Goal: Task Accomplishment & Management: Complete application form

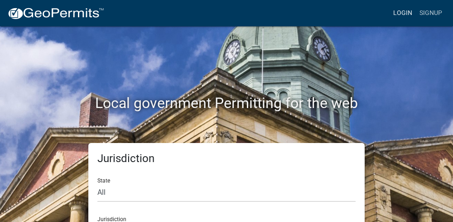
click at [401, 11] on link "Login" at bounding box center [403, 13] width 26 height 17
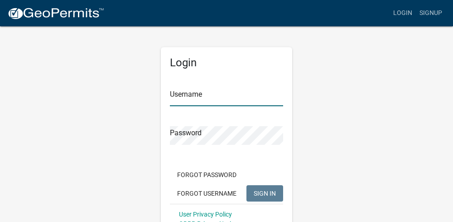
click at [195, 95] on input "Username" at bounding box center [226, 96] width 113 height 19
type input "Kirksplace"
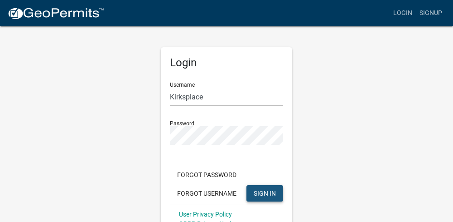
click at [264, 190] on span "SIGN IN" at bounding box center [265, 192] width 22 height 7
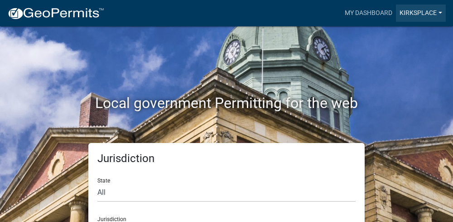
click at [441, 11] on link "Kirksplace" at bounding box center [421, 13] width 50 height 17
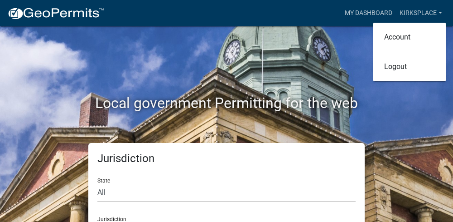
click at [350, 51] on div "Local government Permitting for the web" at bounding box center [226, 84] width 435 height 116
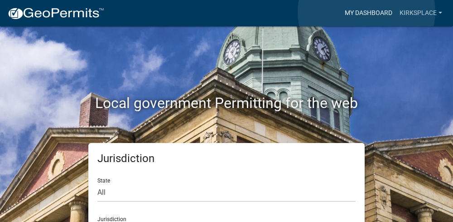
click at [367, 12] on link "My Dashboard" at bounding box center [368, 13] width 55 height 17
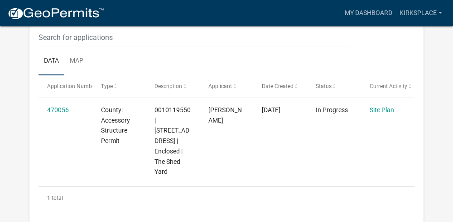
scroll to position [139, 0]
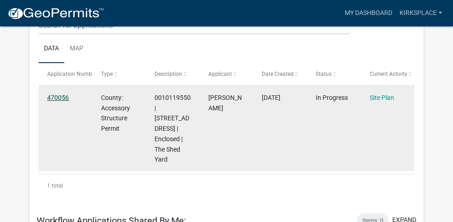
click at [60, 97] on link "470056" at bounding box center [58, 97] width 22 height 7
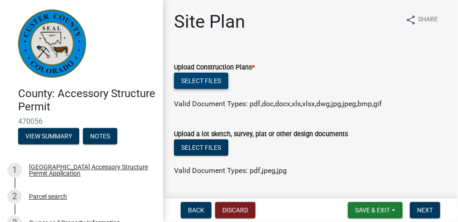
click at [199, 80] on button "Select files" at bounding box center [201, 81] width 54 height 16
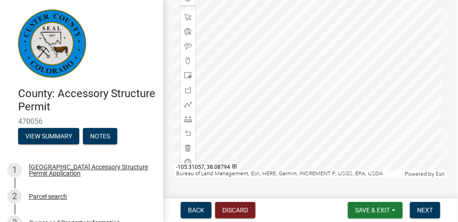
scroll to position [291, 0]
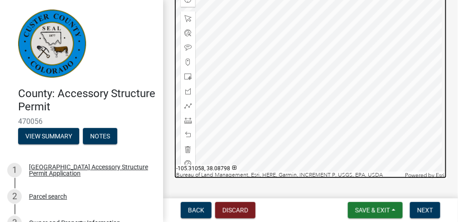
click at [374, 91] on div at bounding box center [310, 65] width 273 height 227
click at [369, 88] on div at bounding box center [310, 65] width 273 height 227
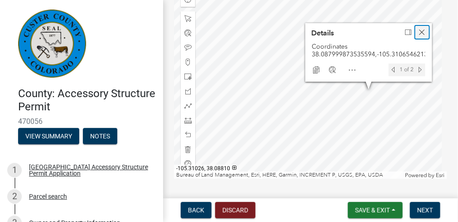
click at [423, 29] on span "Close" at bounding box center [422, 32] width 7 height 7
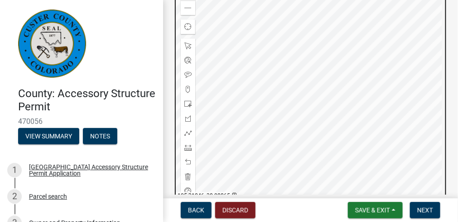
scroll to position [275, 0]
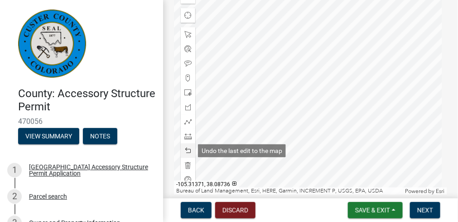
click at [187, 149] on span at bounding box center [187, 150] width 7 height 7
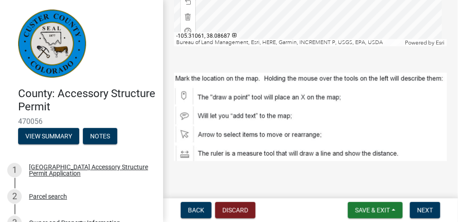
scroll to position [430, 0]
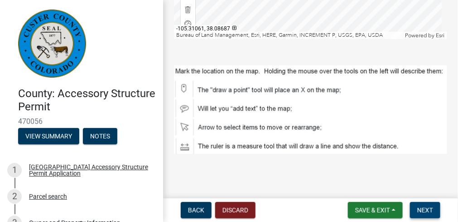
click at [427, 210] on span "Next" at bounding box center [425, 209] width 16 height 7
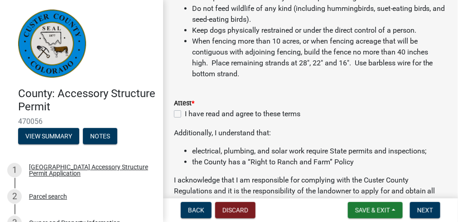
scroll to position [244, 0]
click at [185, 113] on label "I have read and agree to these terms" at bounding box center [243, 113] width 116 height 11
click at [185, 113] on input "I have read and agree to these terms" at bounding box center [188, 111] width 6 height 6
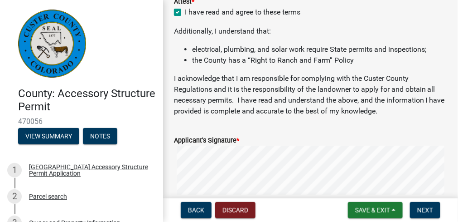
scroll to position [349, 0]
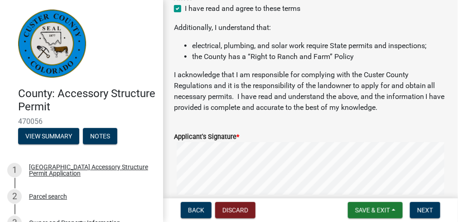
click at [185, 3] on input "I have read and agree to these terms" at bounding box center [188, 6] width 6 height 6
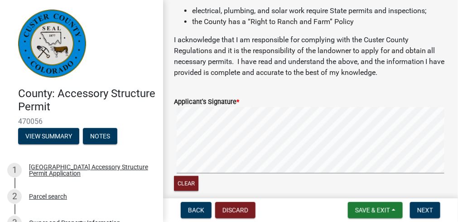
scroll to position [418, 0]
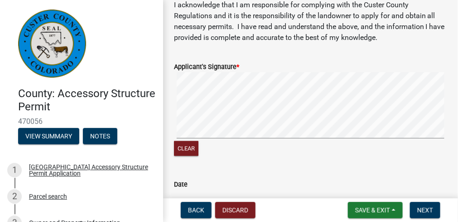
click at [192, 186] on div "Date" at bounding box center [310, 184] width 273 height 11
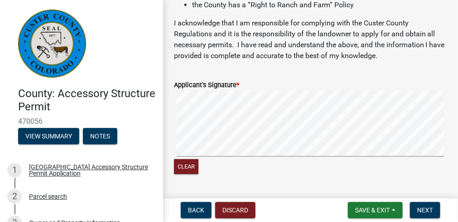
scroll to position [437, 0]
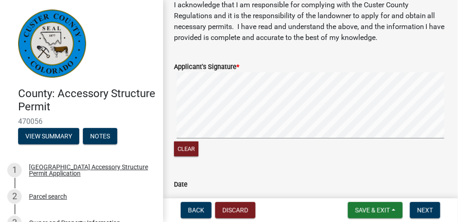
click at [185, 184] on label "Date" at bounding box center [181, 184] width 14 height 6
click at [185, 189] on input "[DATE]" at bounding box center [310, 198] width 273 height 18
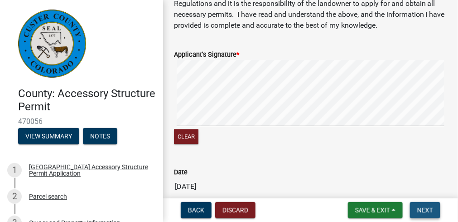
click at [428, 210] on span "Next" at bounding box center [425, 209] width 16 height 7
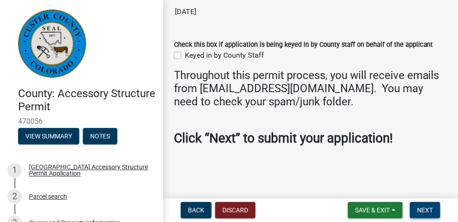
scroll to position [631, 0]
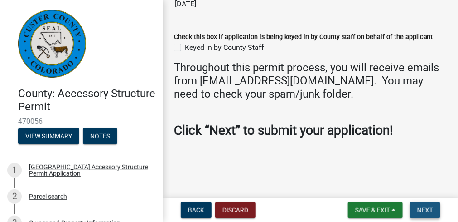
click at [425, 210] on span "Next" at bounding box center [425, 209] width 16 height 7
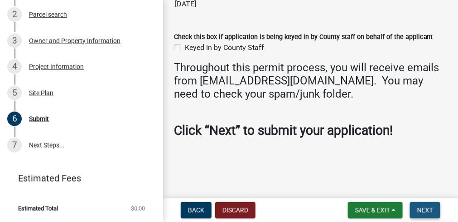
click at [423, 210] on span "Next" at bounding box center [425, 209] width 16 height 7
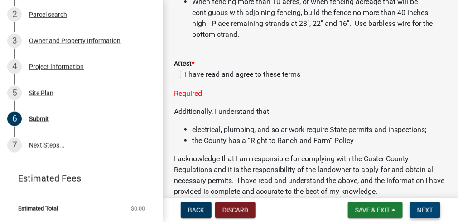
scroll to position [282, 0]
click at [185, 74] on label "I have read and agree to these terms" at bounding box center [243, 74] width 116 height 11
click at [185, 74] on input "I have read and agree to these terms" at bounding box center [188, 72] width 6 height 6
checkbox input "true"
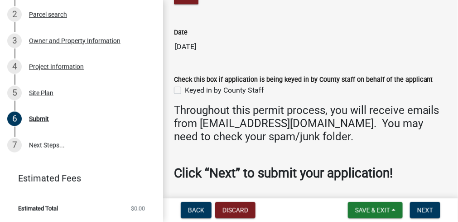
scroll to position [613, 0]
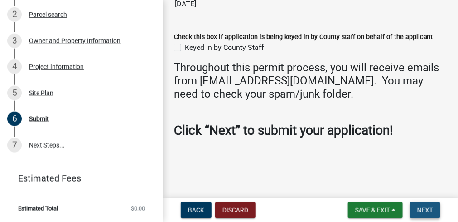
click at [425, 209] on span "Next" at bounding box center [425, 209] width 16 height 7
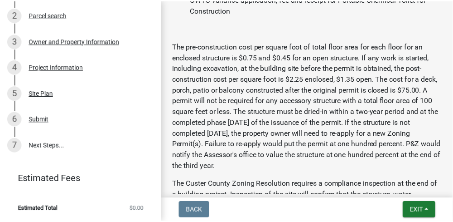
scroll to position [542, 0]
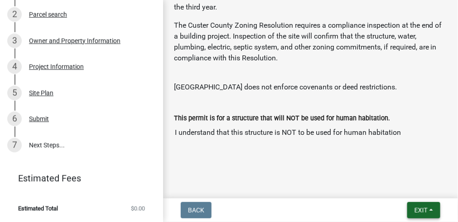
click at [424, 208] on span "Exit" at bounding box center [421, 209] width 13 height 7
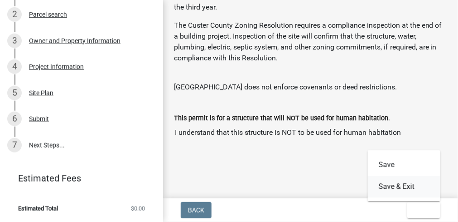
click at [394, 187] on button "Save & Exit" at bounding box center [404, 186] width 73 height 22
